Goal: Ask a question

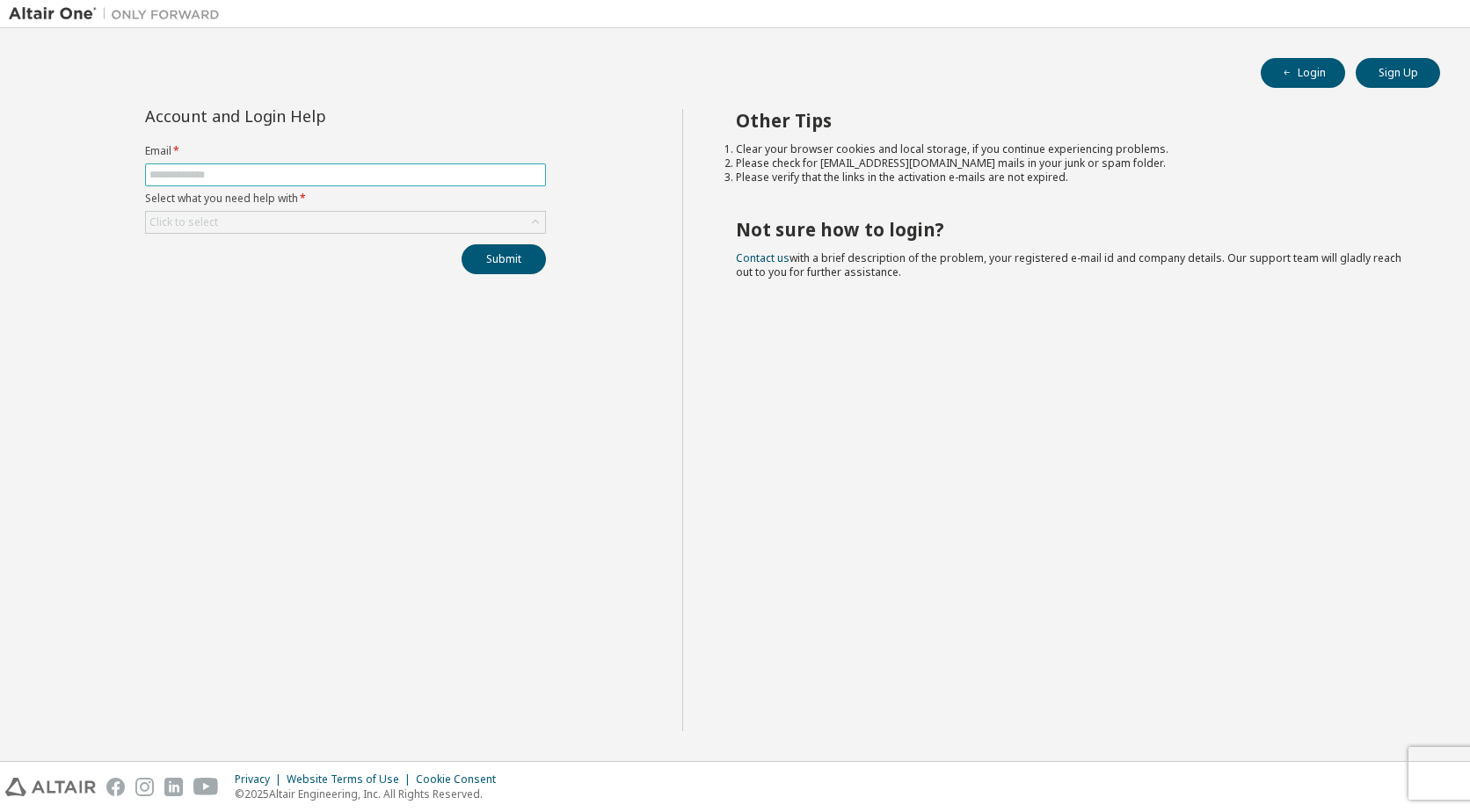
click at [275, 174] on input "text" at bounding box center [346, 175] width 392 height 14
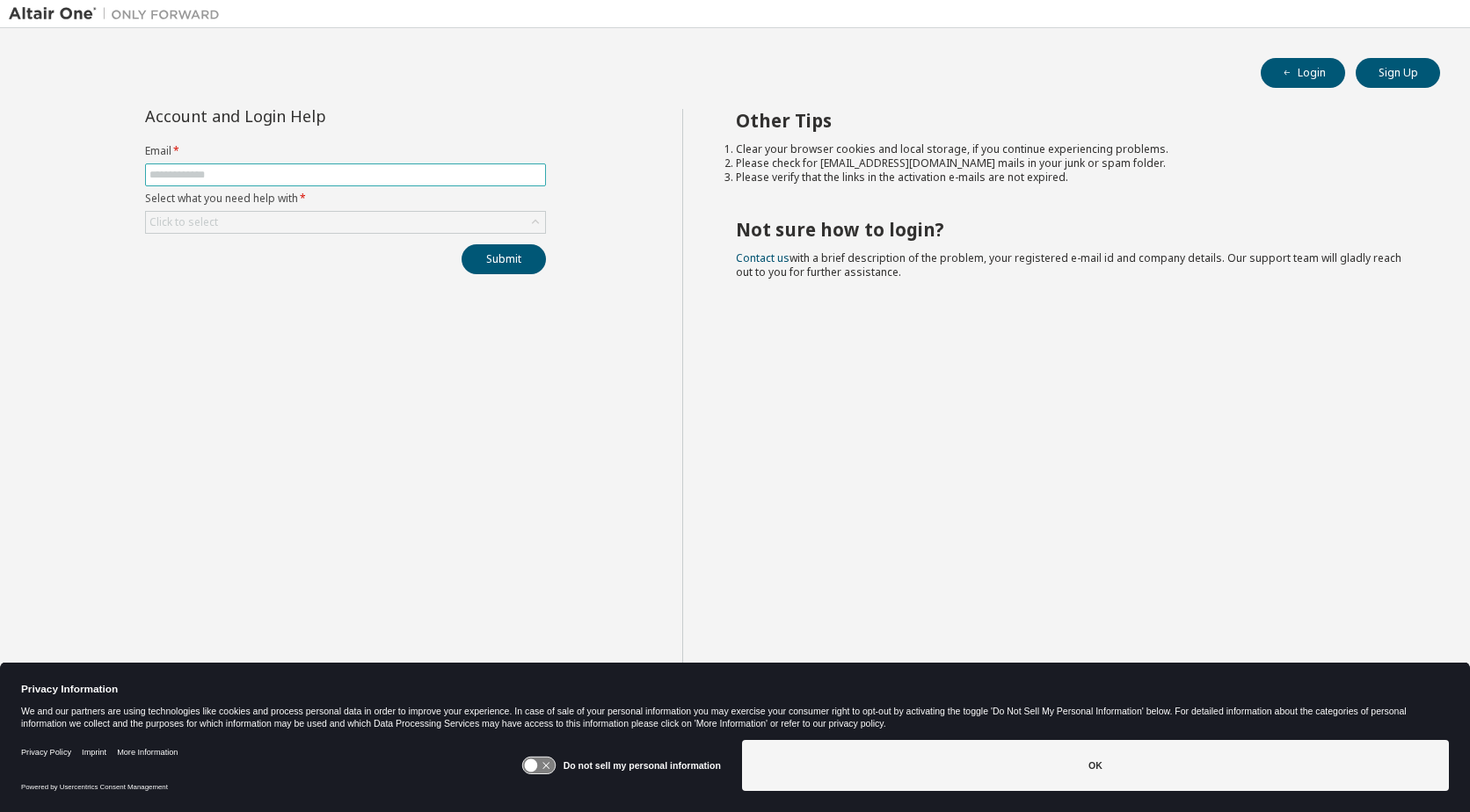
click at [261, 174] on input "text" at bounding box center [346, 175] width 392 height 14
type input "**********"
click at [316, 235] on div "**********" at bounding box center [346, 192] width 422 height 165
click at [309, 229] on div "Click to select" at bounding box center [345, 221] width 399 height 21
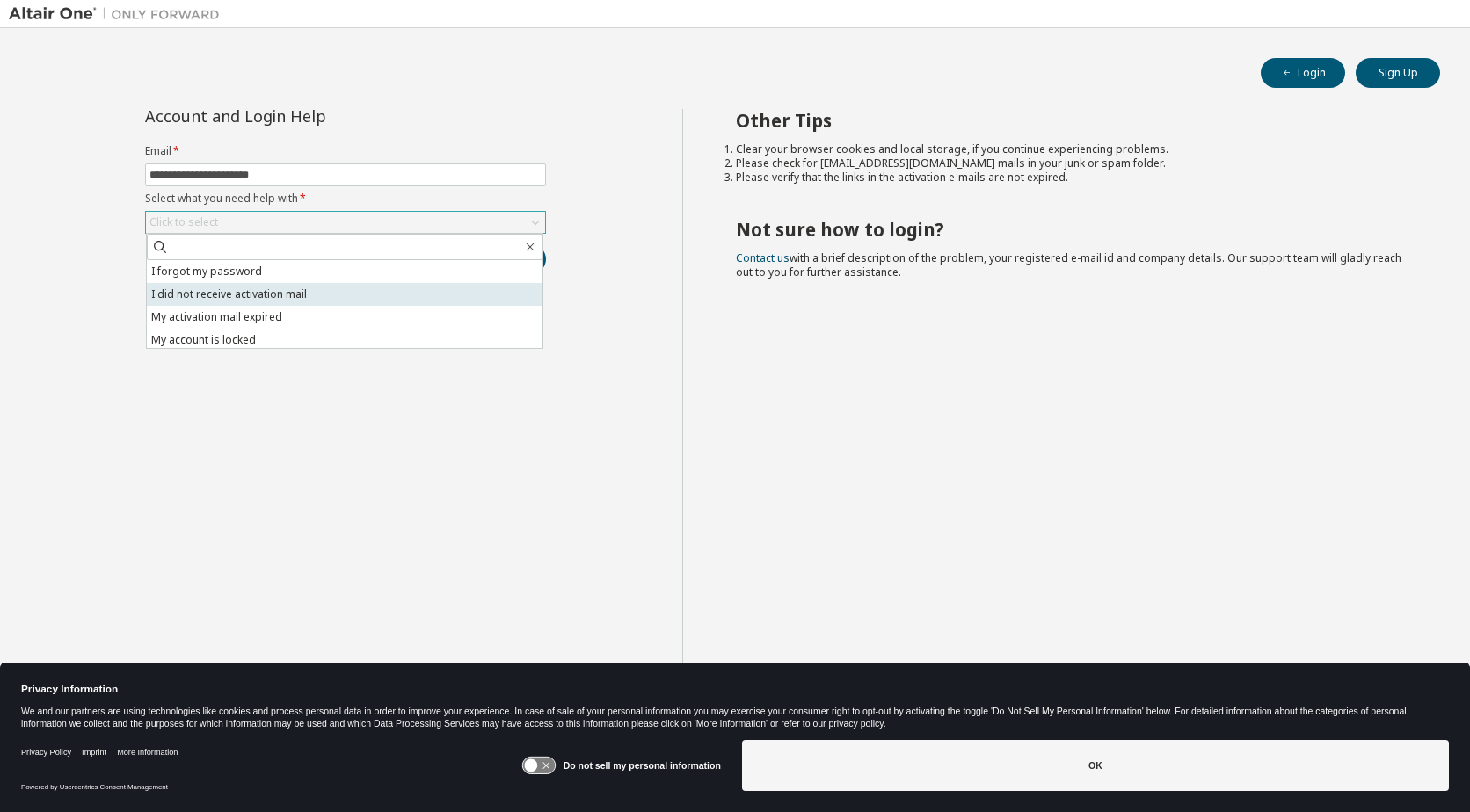
click at [279, 296] on li "I did not receive activation mail" at bounding box center [345, 293] width 396 height 23
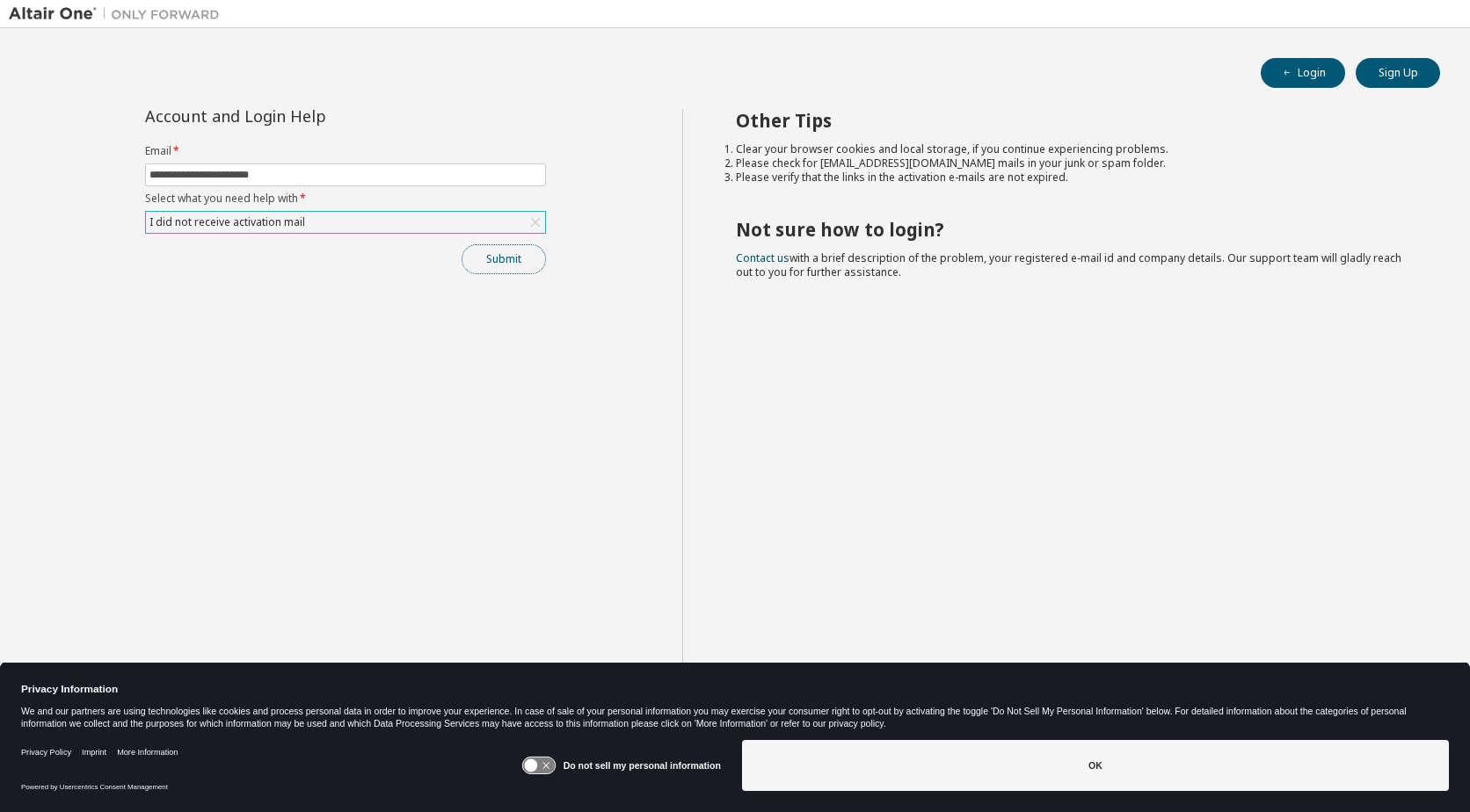
click at [511, 258] on button "Submit" at bounding box center [504, 259] width 85 height 30
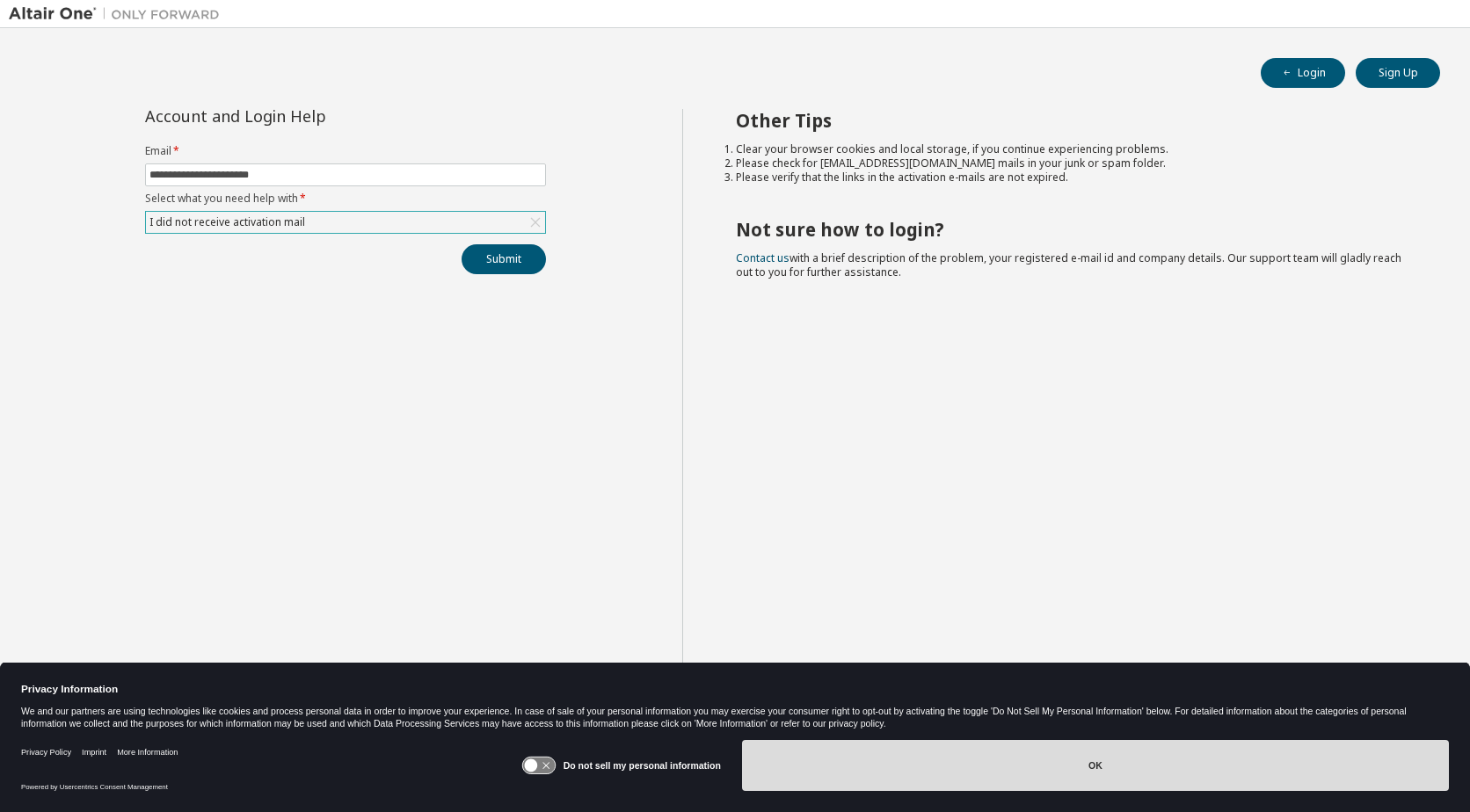
click at [1116, 766] on button "OK" at bounding box center [1096, 766] width 707 height 51
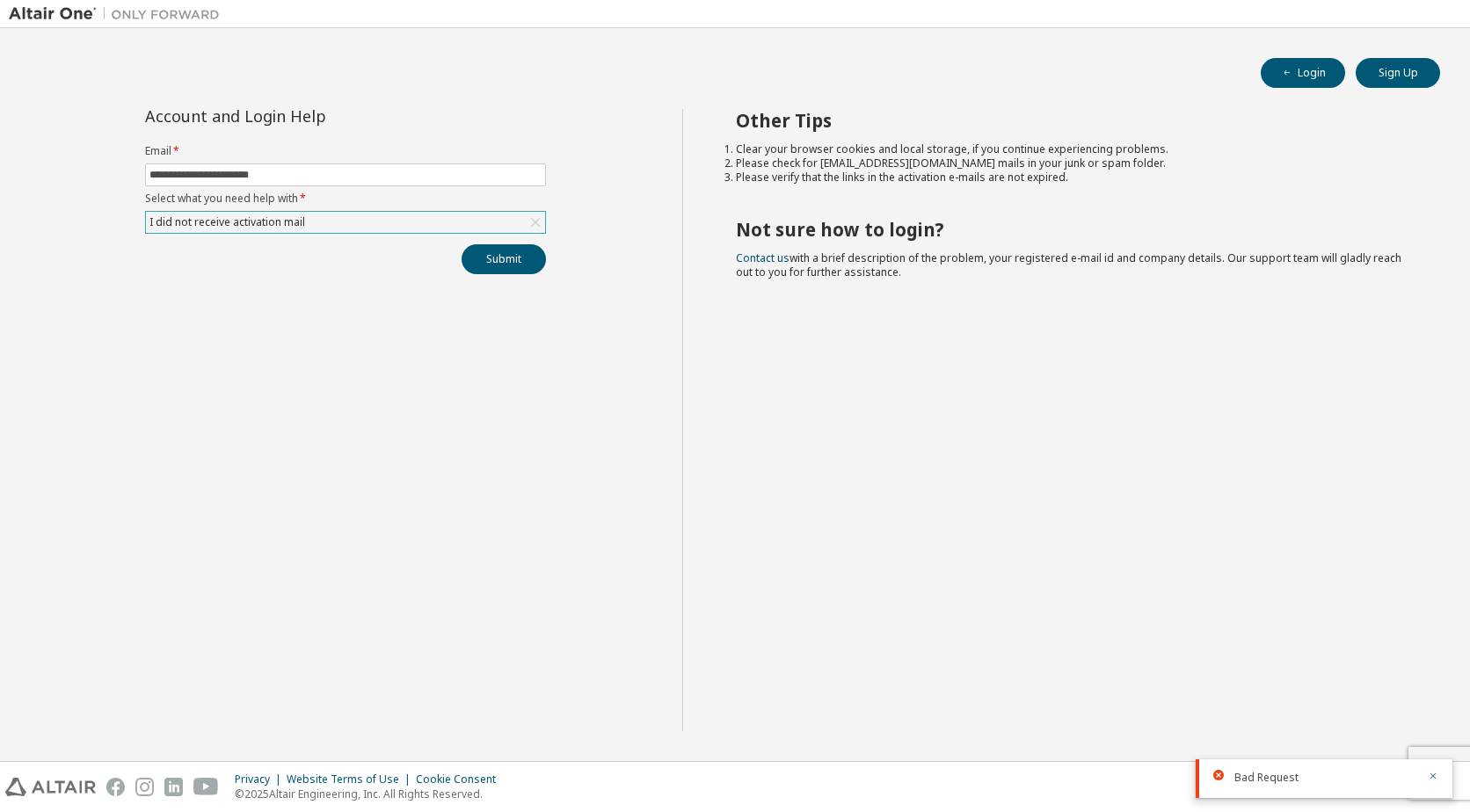
click at [1127, 496] on div "Other Tips Clear your browser cookies and local storage, if you continue experi…" at bounding box center [1072, 420] width 780 height 622
click at [1438, 780] on icon "button" at bounding box center [1433, 776] width 11 height 11
click at [513, 264] on button "Submit" at bounding box center [504, 259] width 85 height 30
click at [1407, 70] on button "Sign Up" at bounding box center [1398, 73] width 85 height 30
